Goal: Task Accomplishment & Management: Complete application form

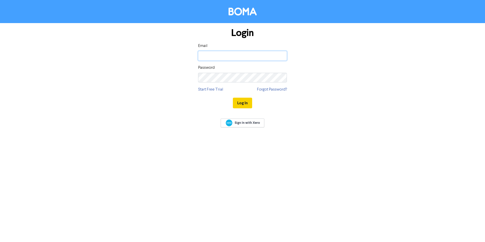
type input "[PERSON_NAME][EMAIL_ADDRESS][DOMAIN_NAME]"
click at [241, 102] on button "Log In" at bounding box center [242, 103] width 19 height 11
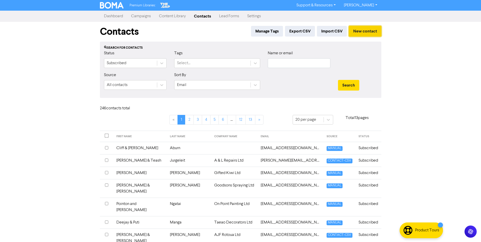
click at [364, 29] on button "New contact" at bounding box center [365, 31] width 32 height 11
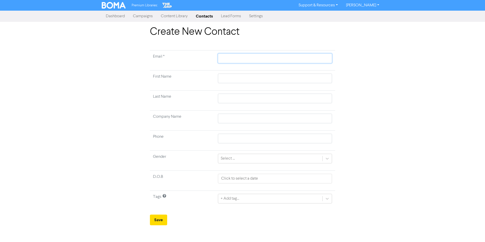
click at [240, 59] on input "text" at bounding box center [275, 59] width 114 height 10
type input "j"
type input "jus"
type input "just"
type input "[EMAIL_ADDRESS][DOMAIN_NAME]"
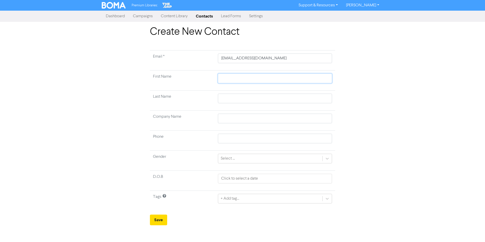
type input "[PERSON_NAME]"
type input "0212540903"
click at [232, 117] on input "text" at bounding box center [275, 119] width 114 height 10
type input "NZ Crepes"
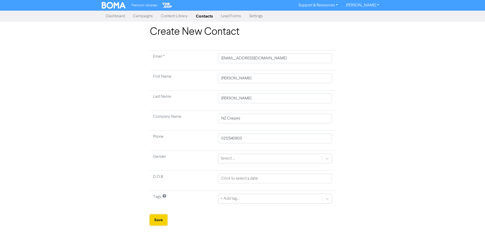
click at [160, 219] on button "Save" at bounding box center [158, 220] width 17 height 11
